Goal: Task Accomplishment & Management: Use online tool/utility

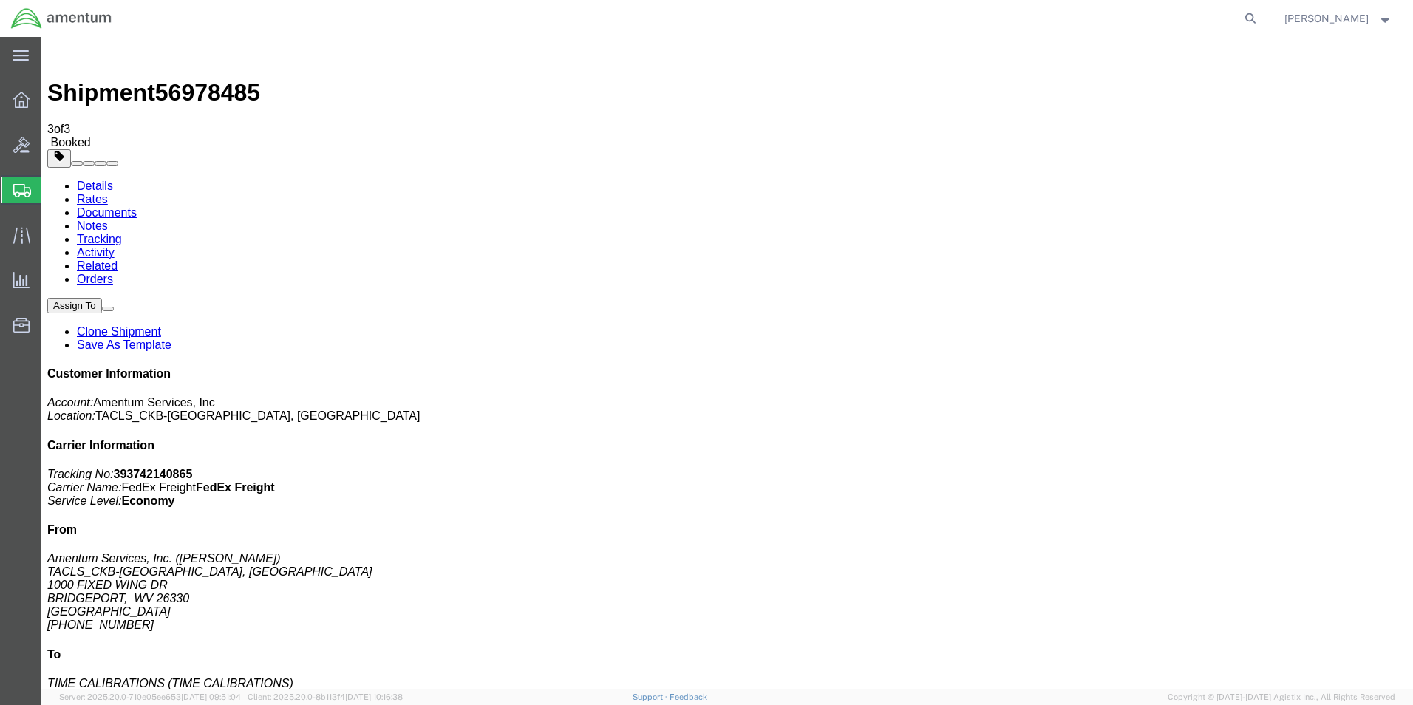
click img
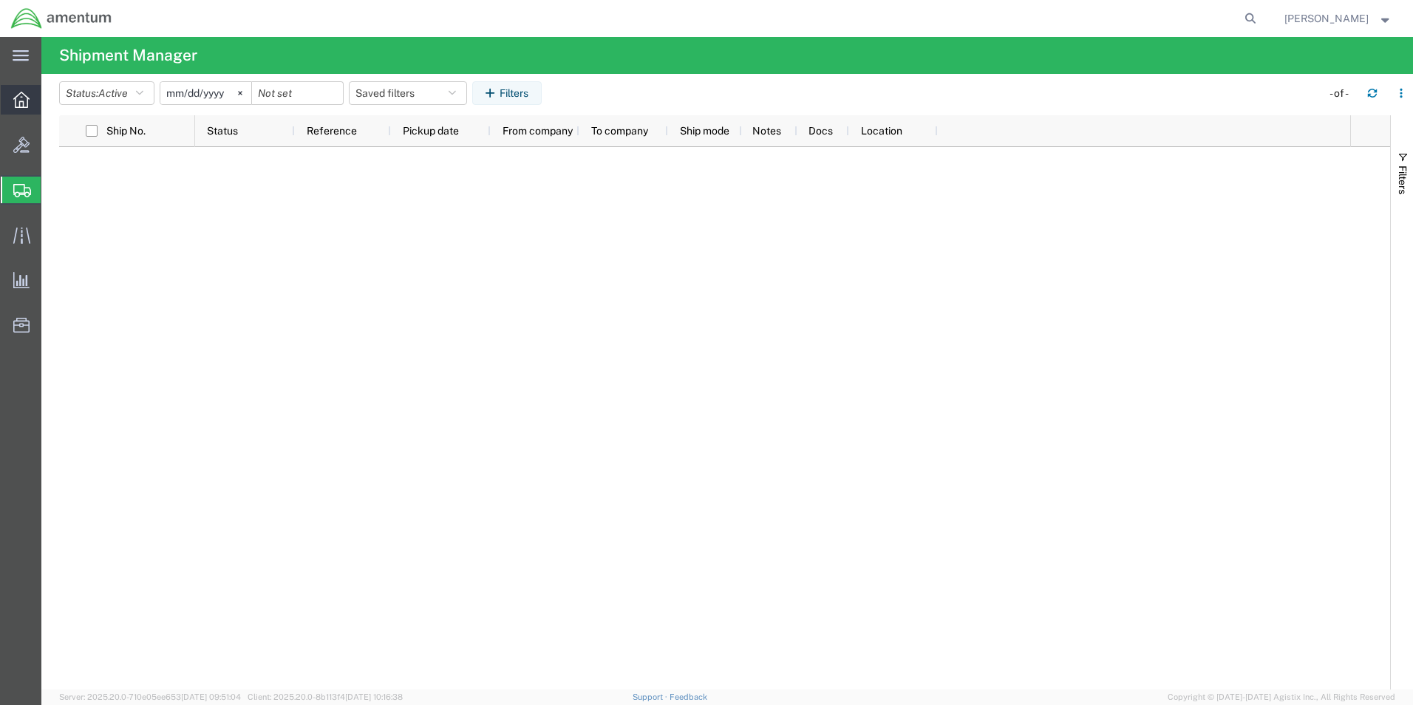
click at [30, 100] on div at bounding box center [21, 100] width 41 height 30
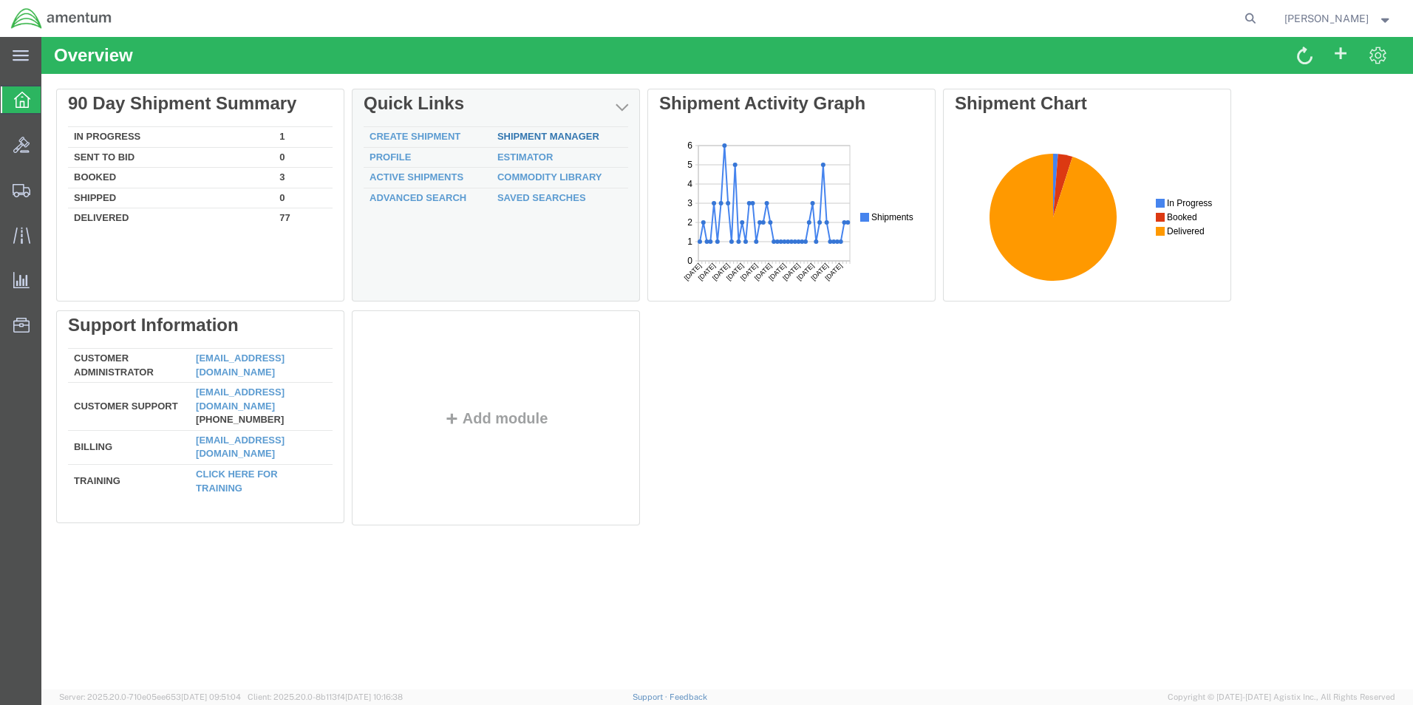
click at [571, 135] on link "Shipment Manager" at bounding box center [548, 136] width 102 height 11
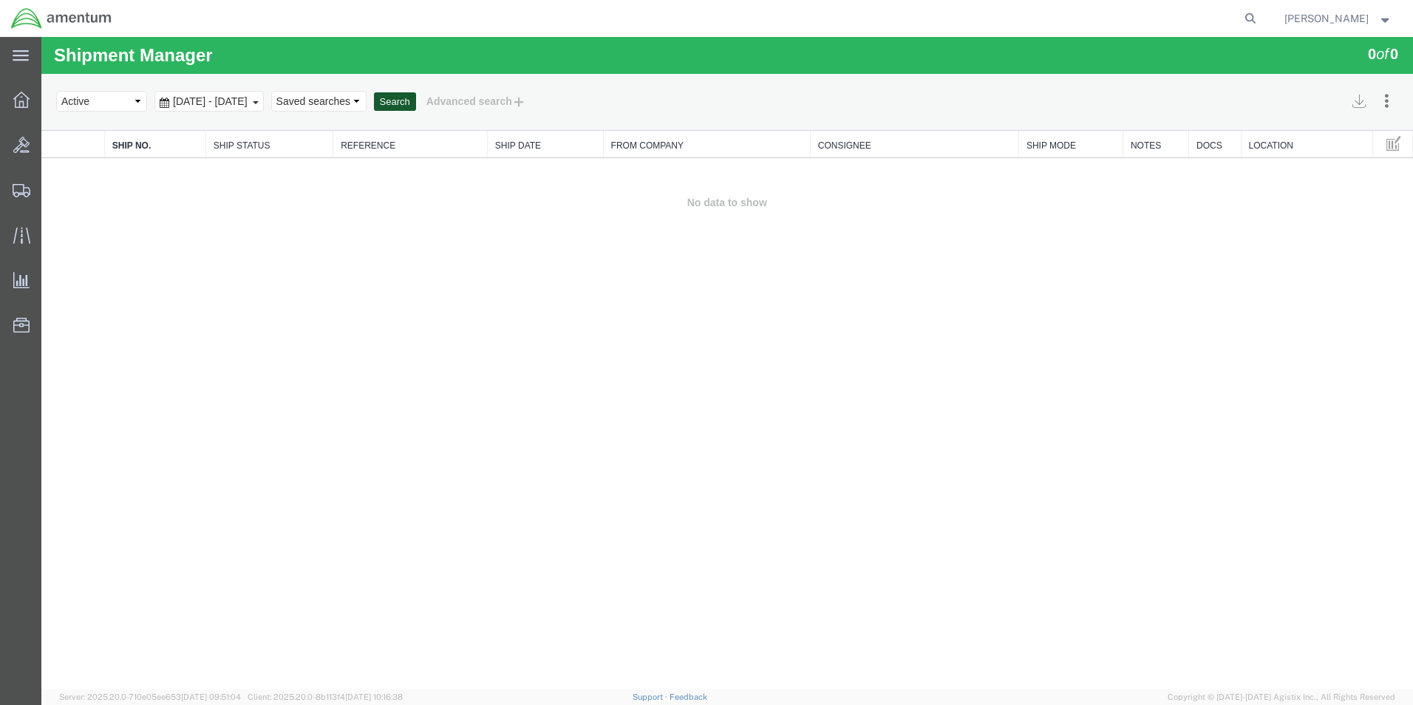
click at [416, 94] on button "Search" at bounding box center [395, 101] width 42 height 19
click at [416, 98] on button "Search" at bounding box center [395, 101] width 42 height 19
click at [416, 101] on button "Search" at bounding box center [395, 101] width 42 height 19
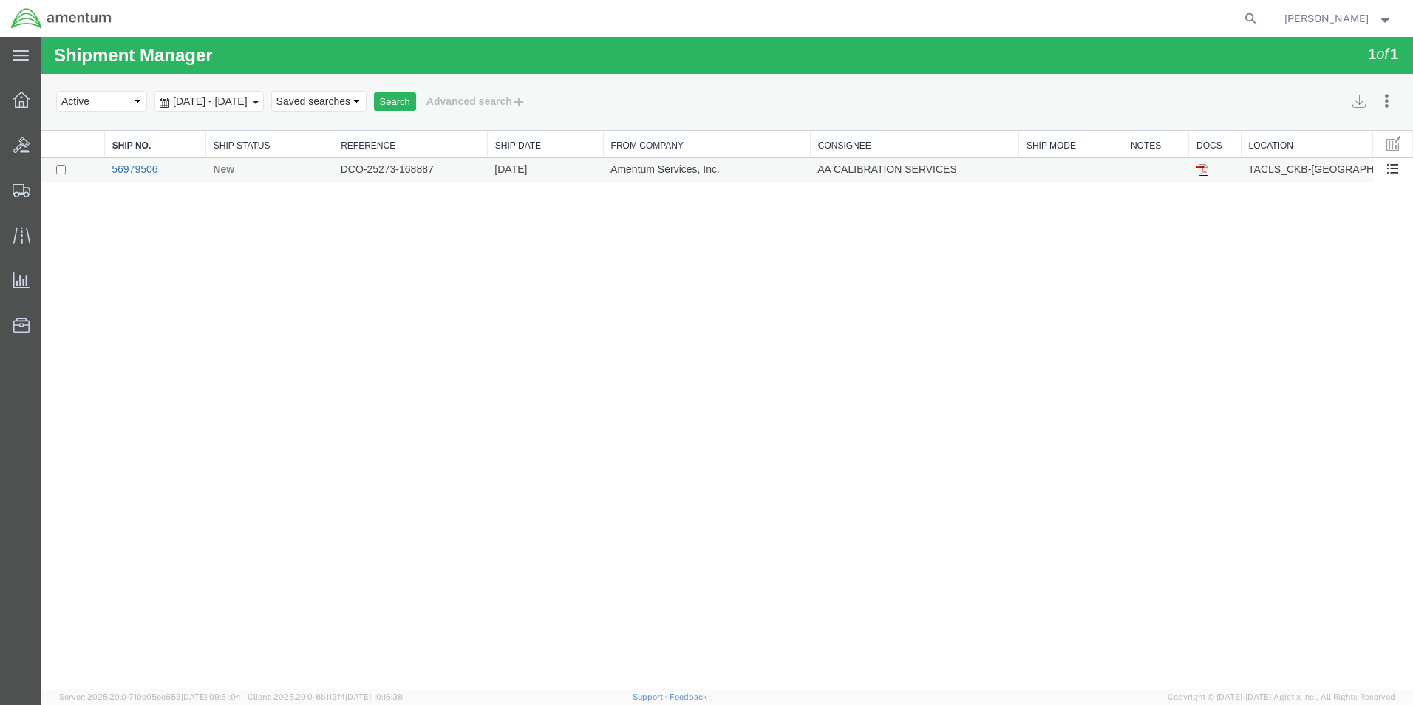
click at [143, 168] on link "56979506" at bounding box center [135, 169] width 46 height 12
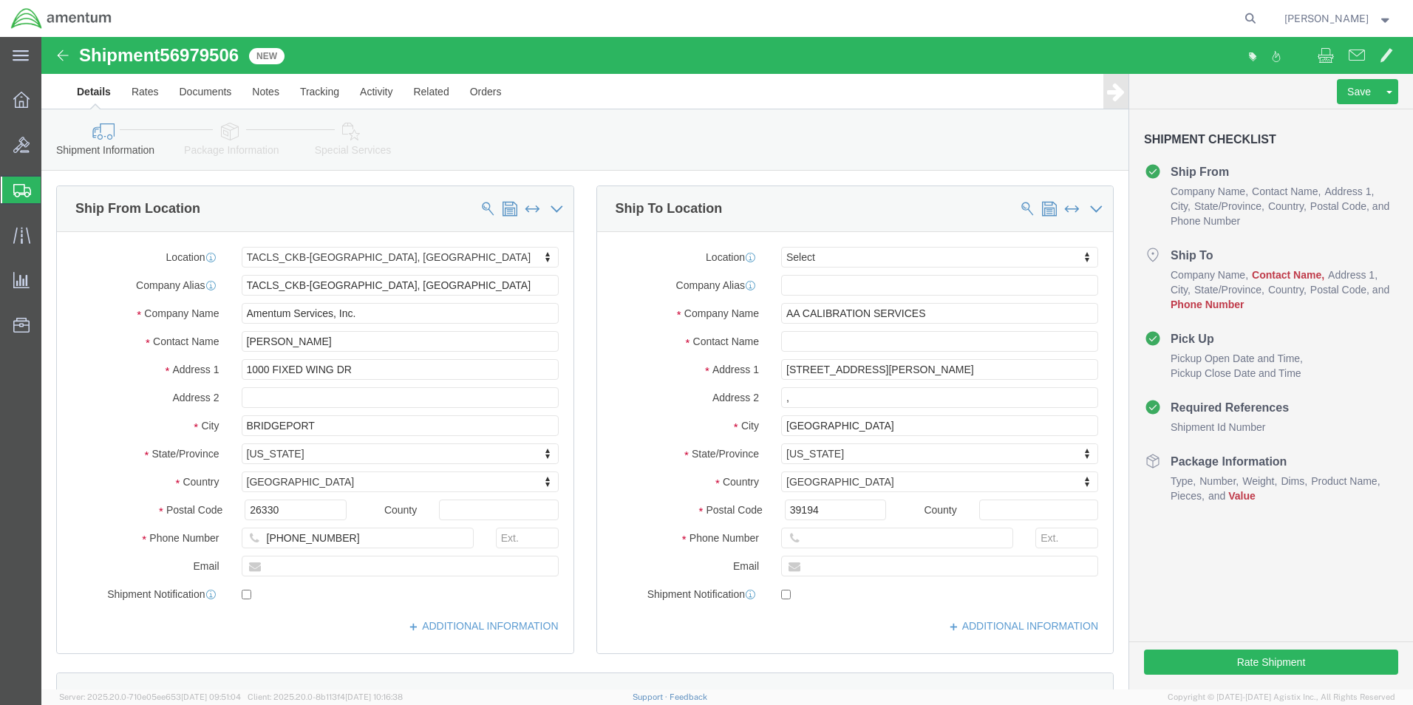
select select "42743"
select select
click input "text"
type input "3048429775"
click button "Rate Shipment"
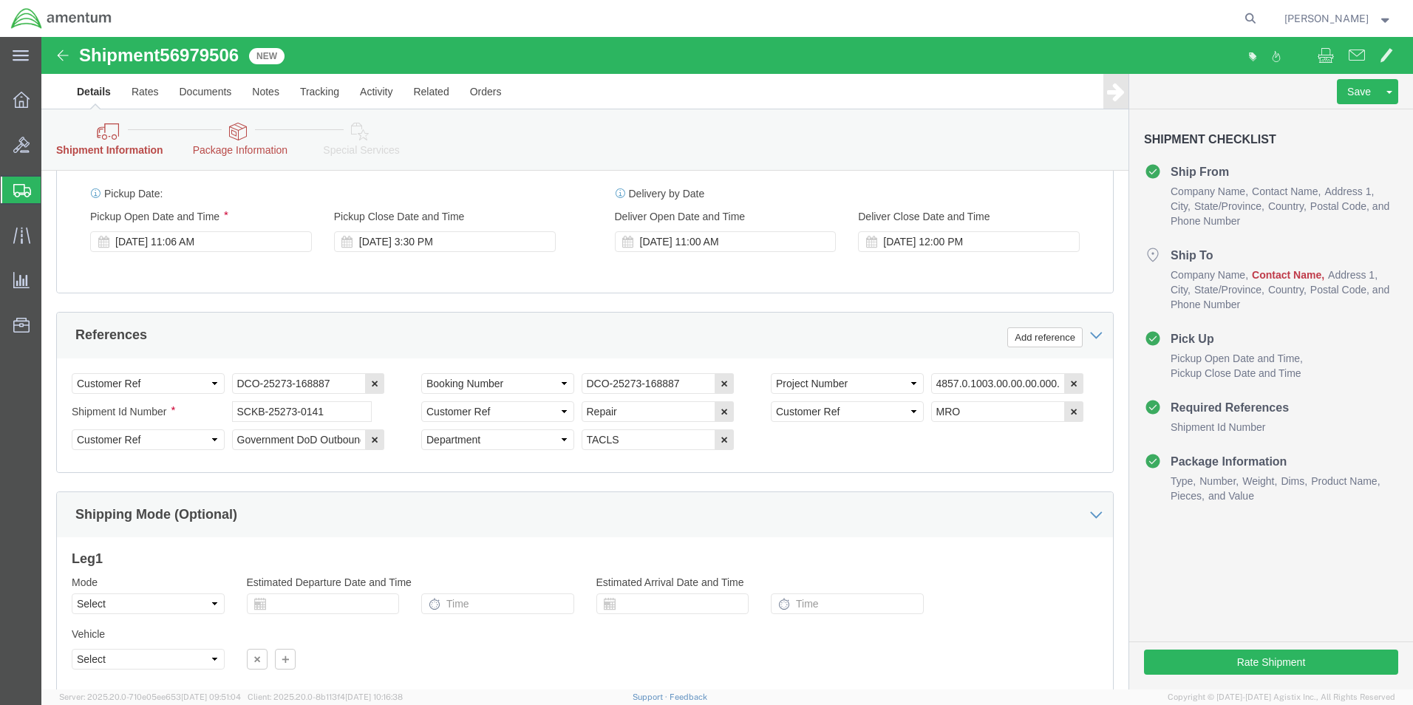
scroll to position [751, 0]
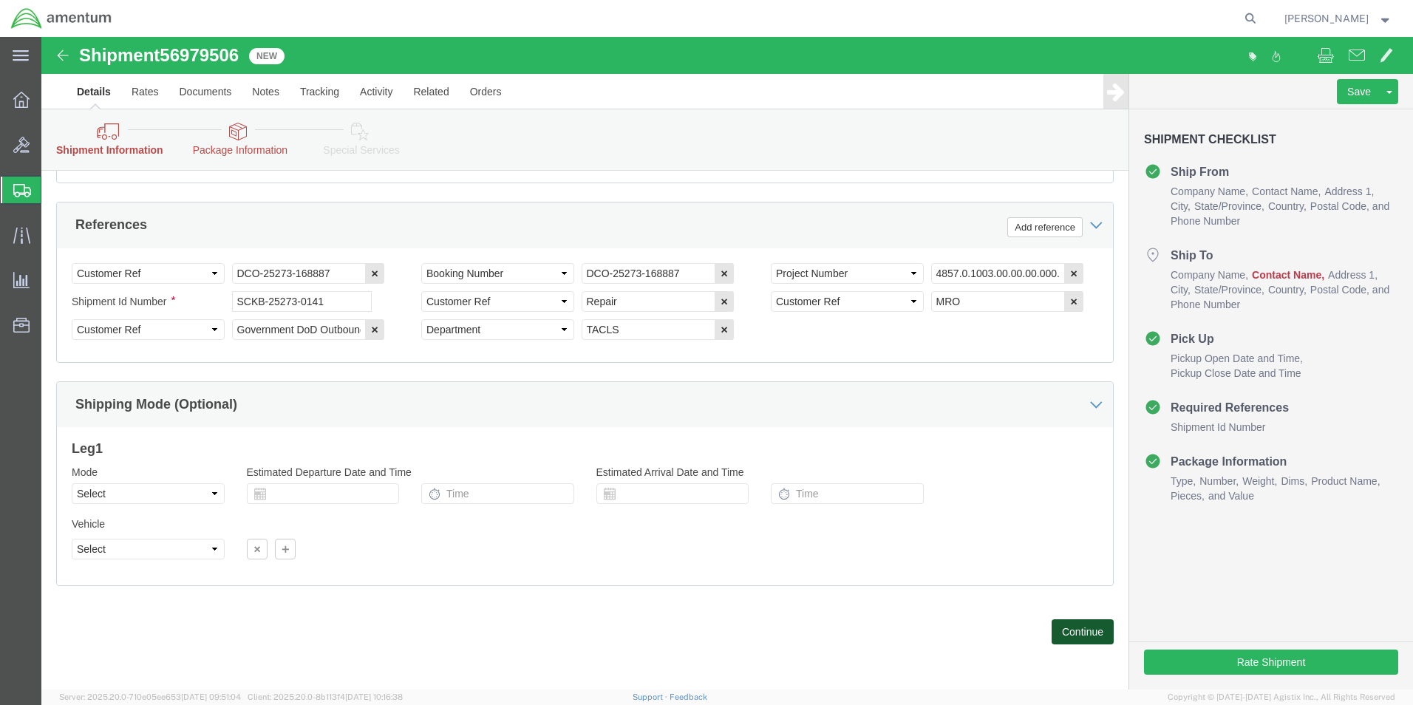
click button "Continue"
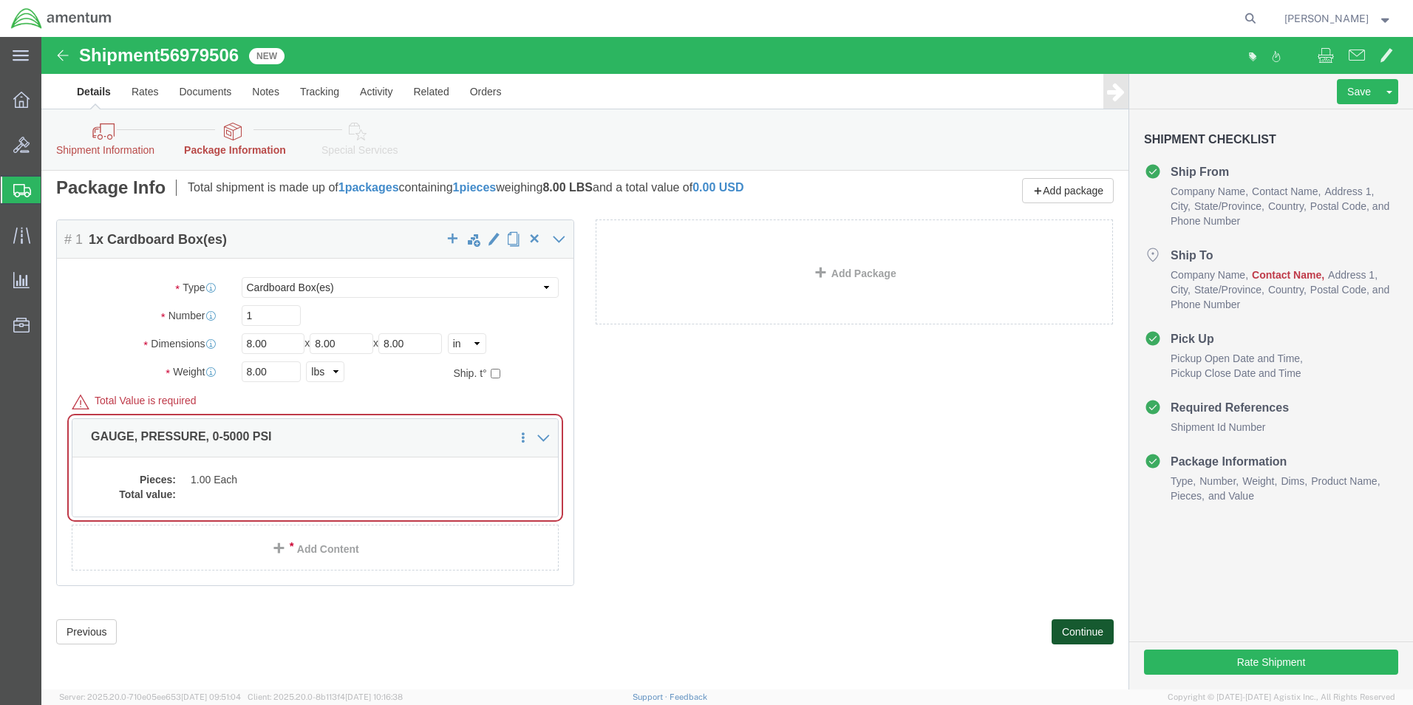
scroll to position [1, 0]
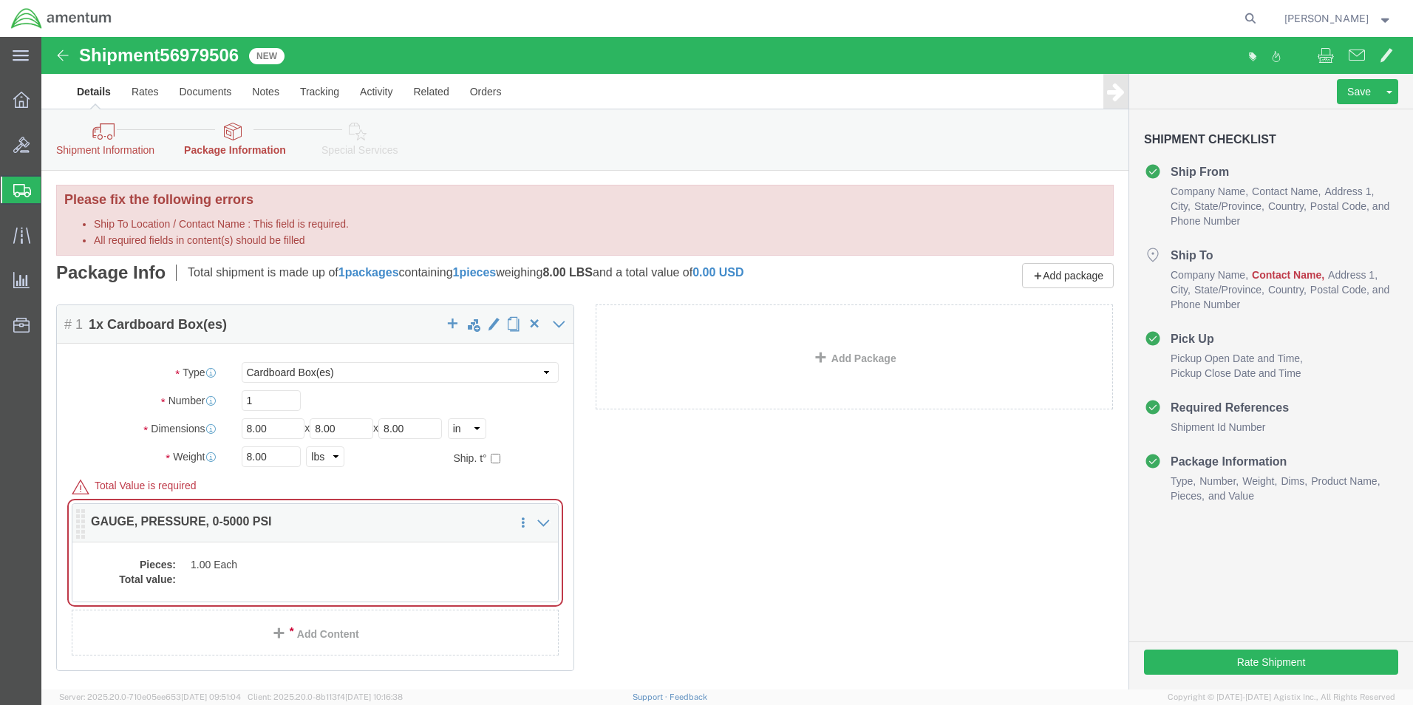
click dd "1.00 Each"
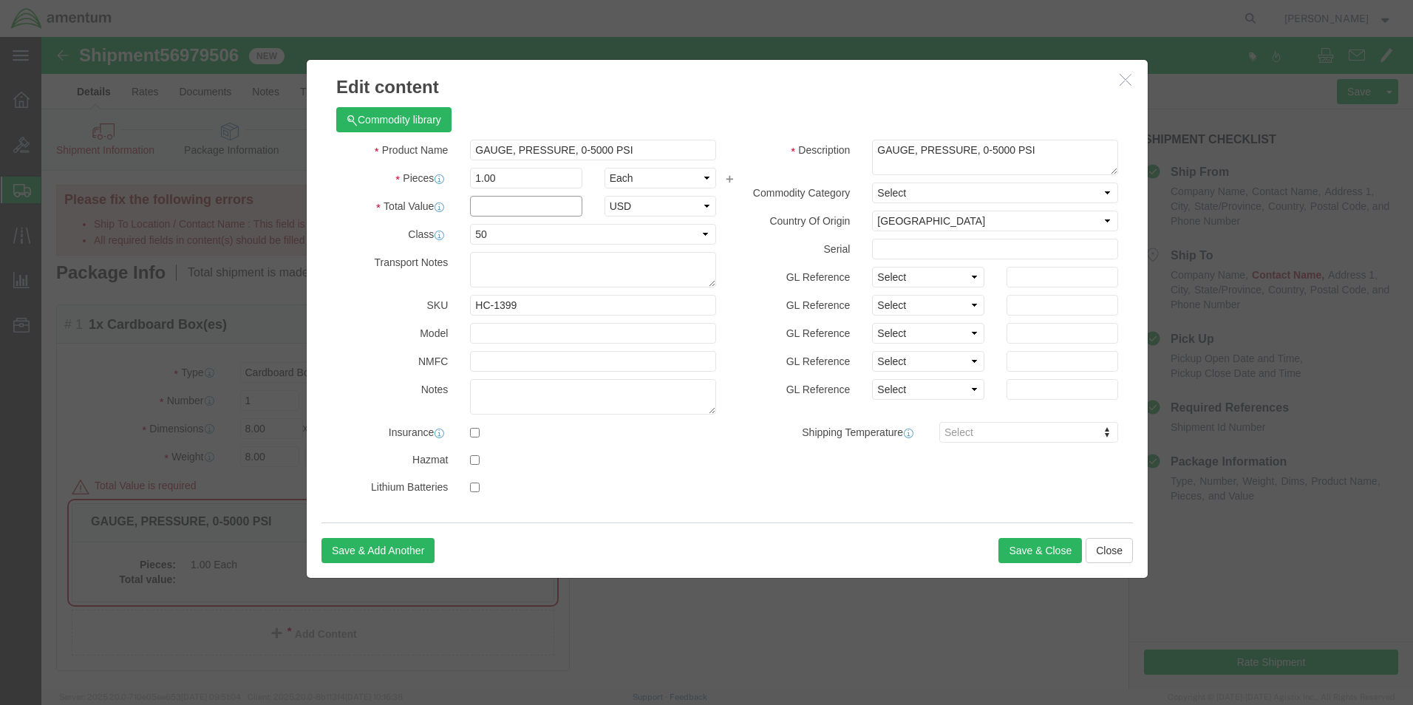
click input "text"
type input "100"
click button "Save & Close"
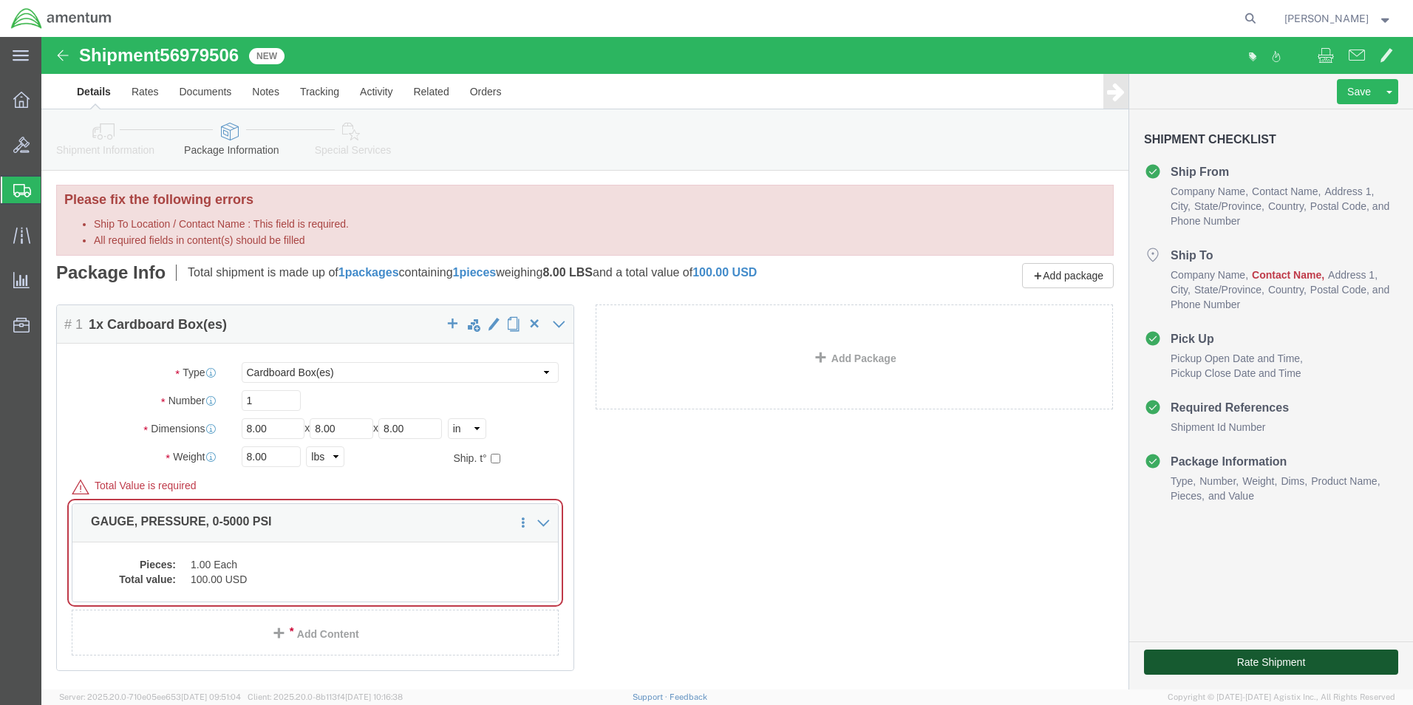
click button "Rate Shipment"
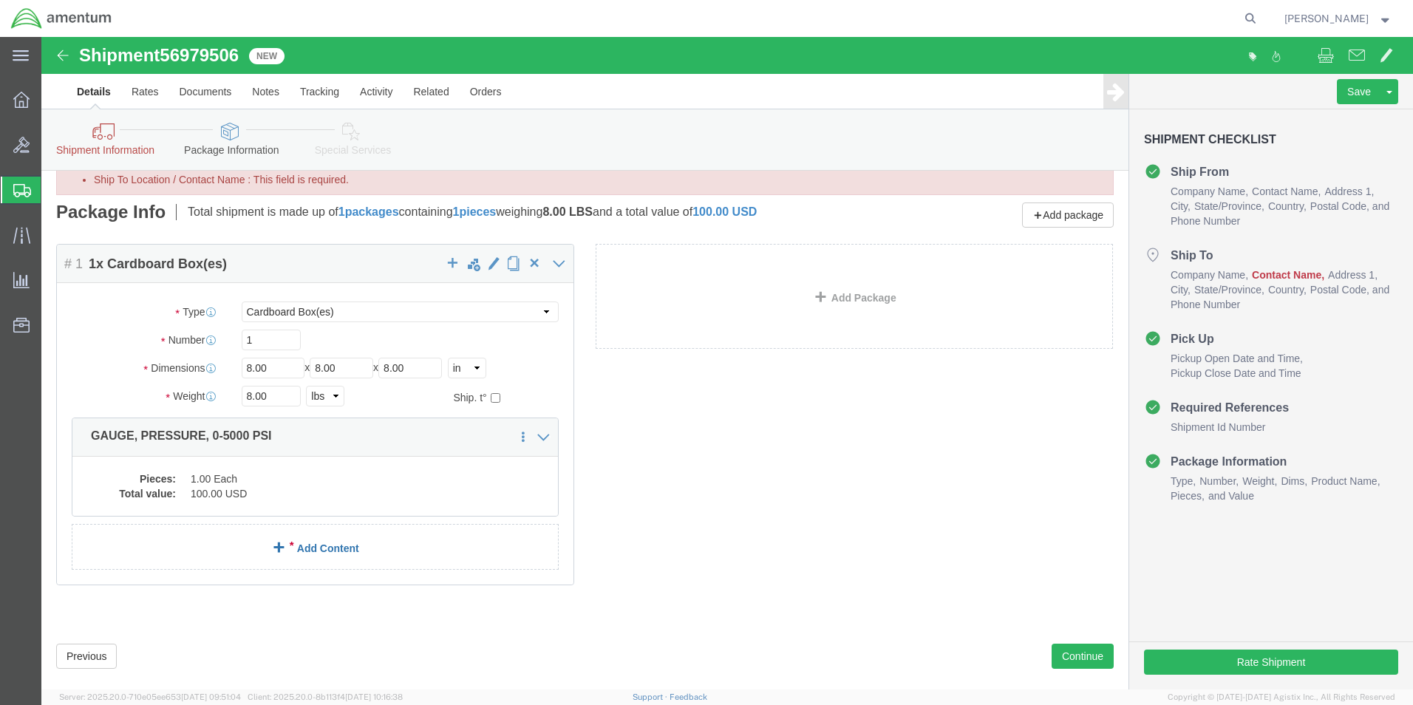
scroll to position [69, 0]
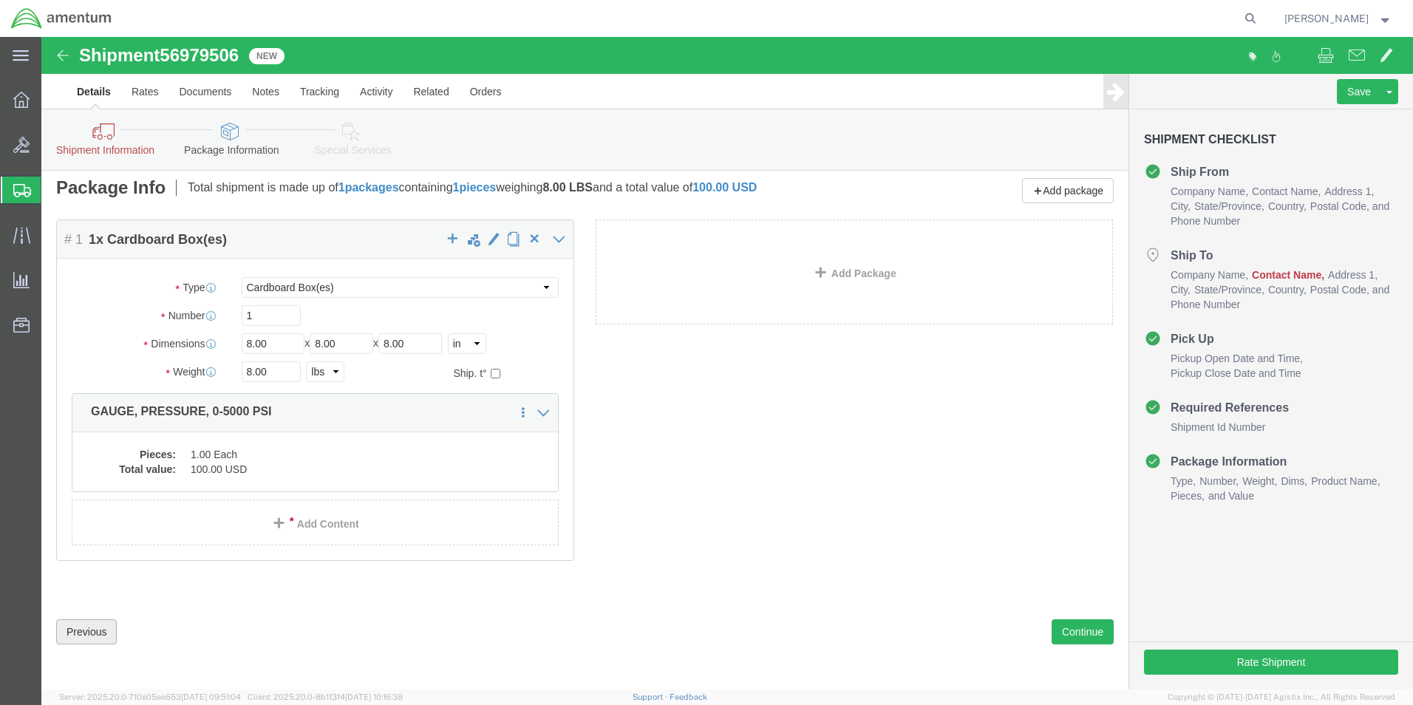
click button "Previous"
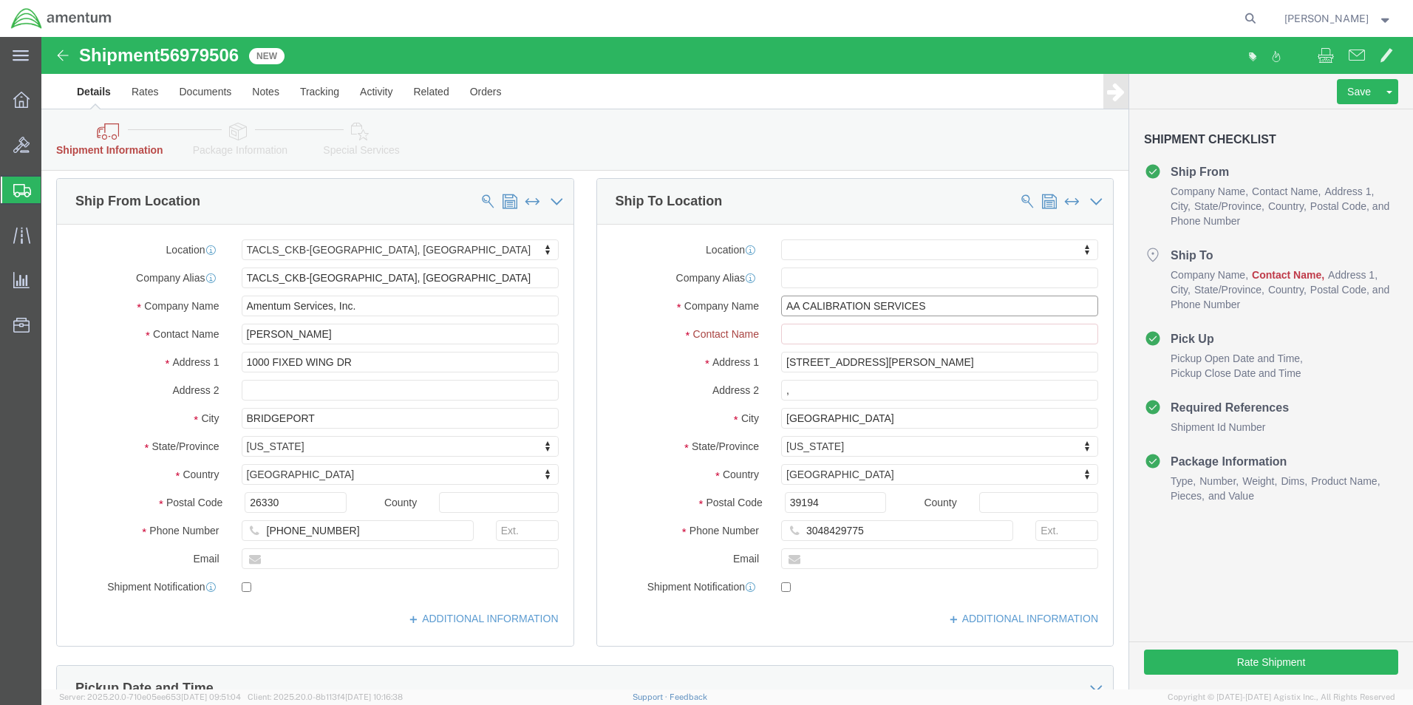
click input "AA CALIBRATION SERVICES"
click input "Ship To Location / Contact Name : This field is required."
paste input "AA CALIBRATION SERVICES"
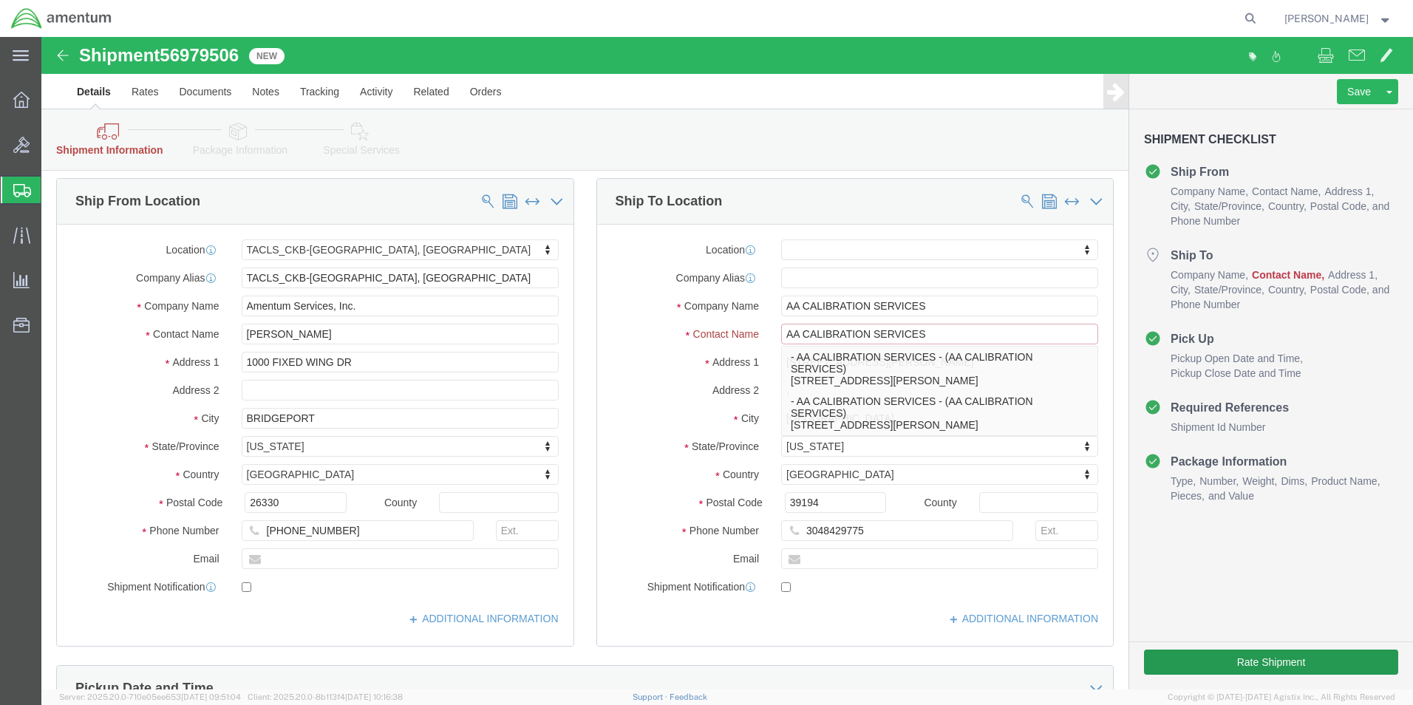
type input "AA CALIBRATION SERVICES"
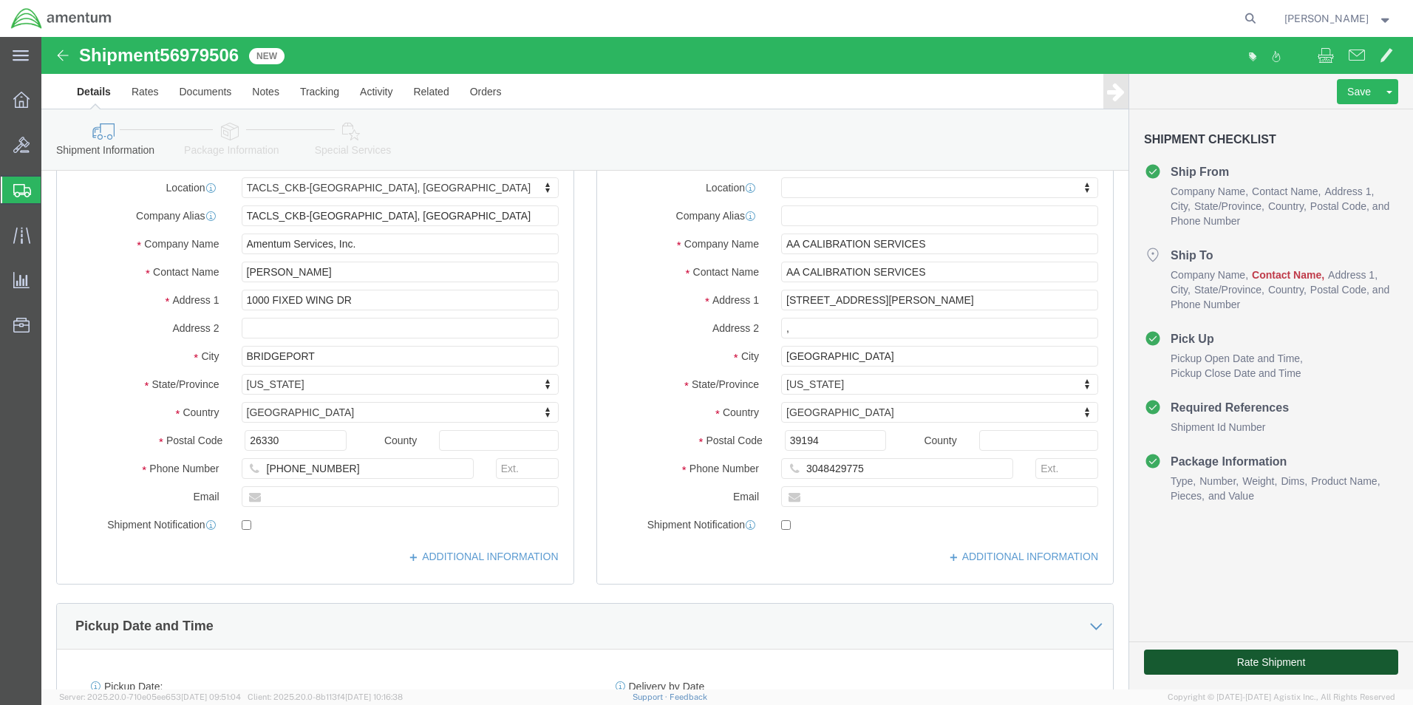
click button "Rate Shipment"
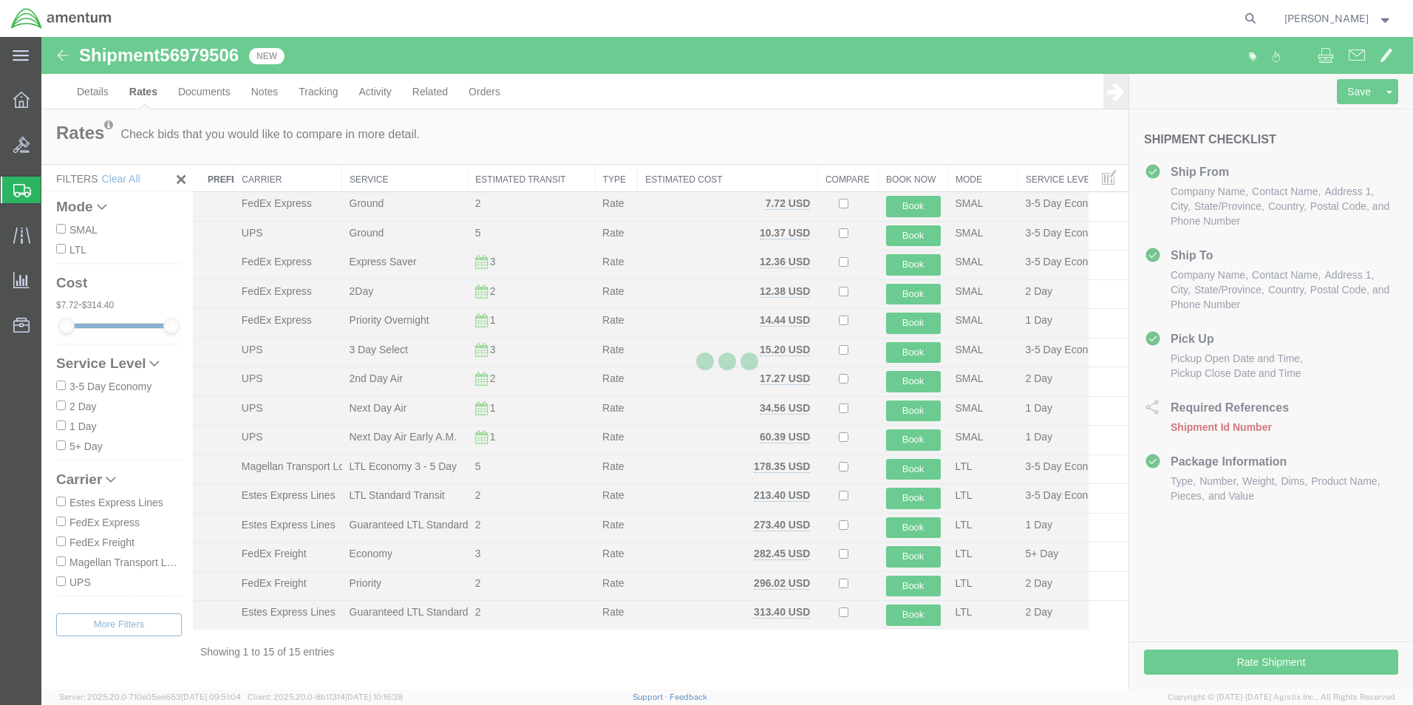
scroll to position [0, 0]
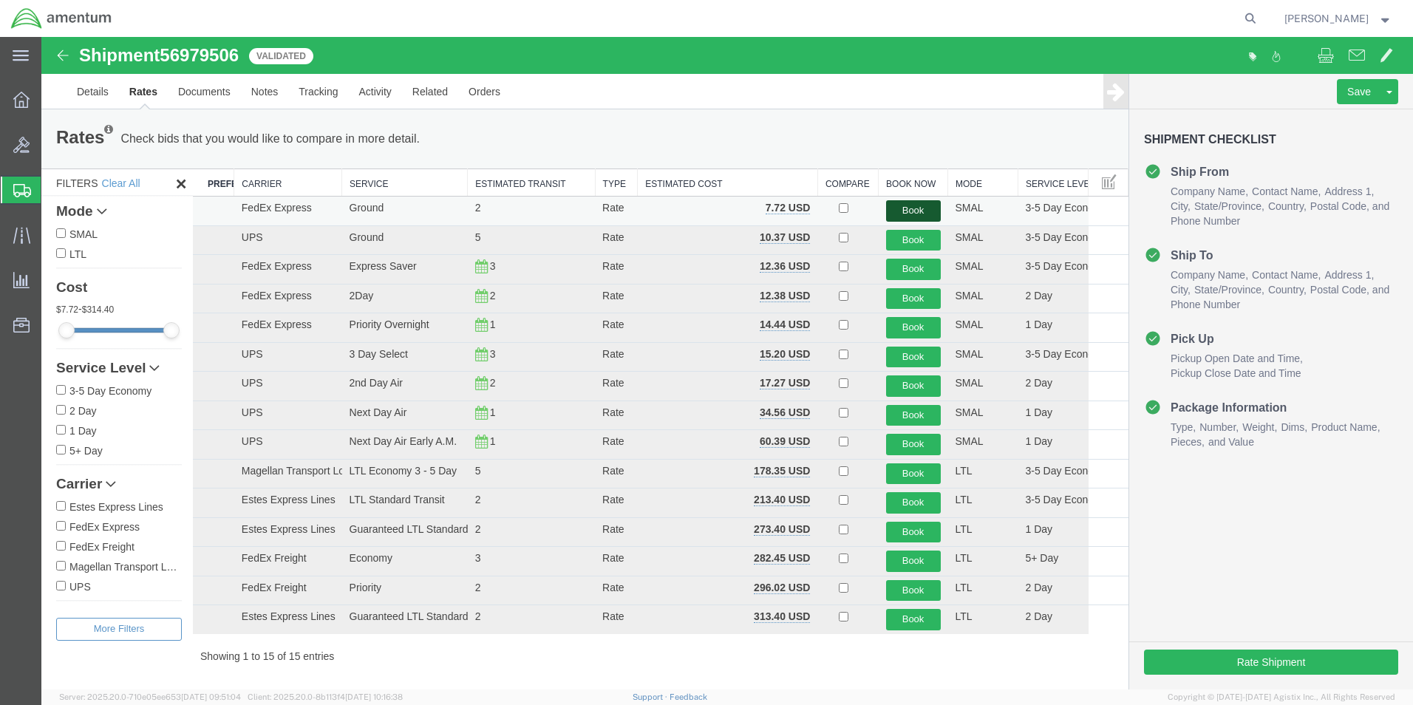
click at [905, 208] on button "Book" at bounding box center [913, 210] width 55 height 21
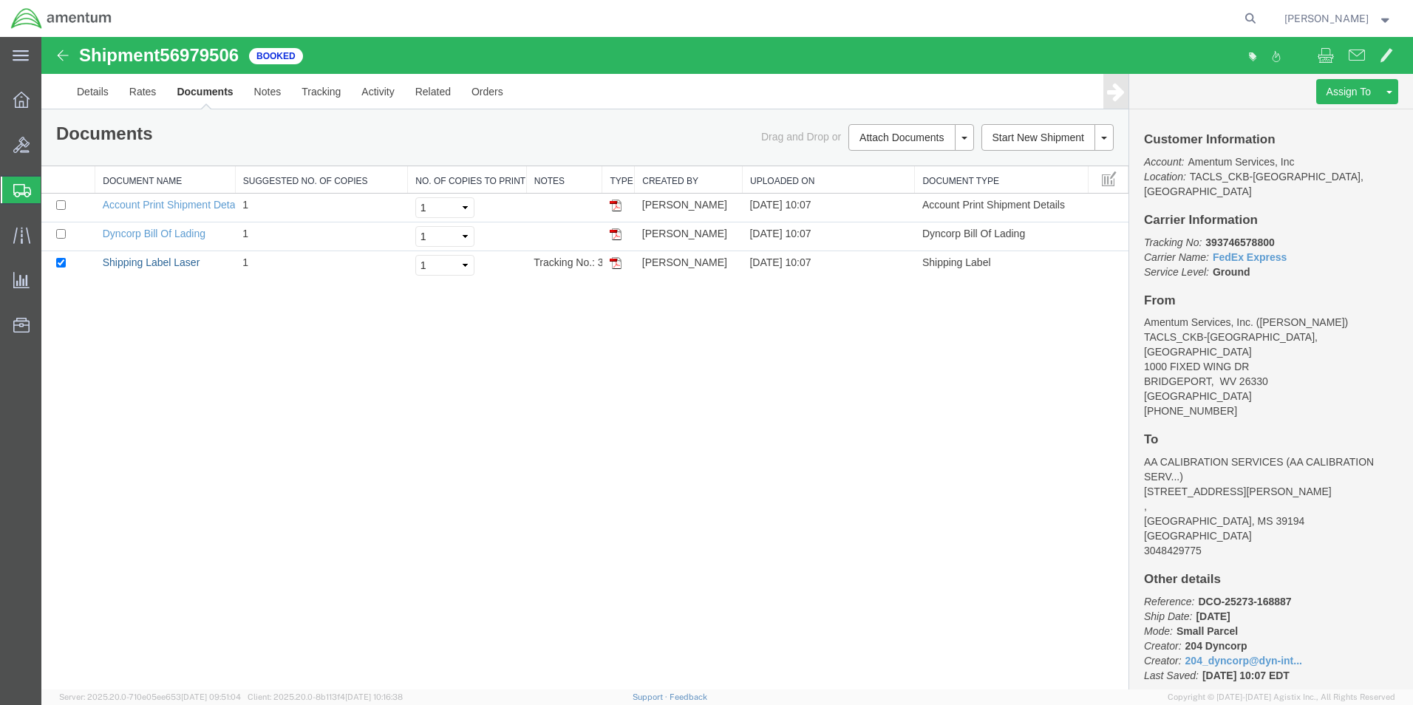
drag, startPoint x: 185, startPoint y: 261, endPoint x: 932, endPoint y: 173, distance: 752.8
click at [185, 261] on link "Shipping Label Laser" at bounding box center [152, 262] width 98 height 12
